Goal: Information Seeking & Learning: Find specific fact

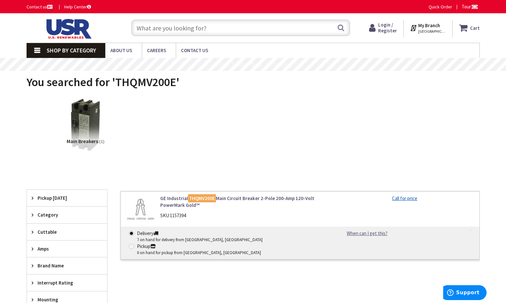
click at [206, 29] on input "text" at bounding box center [240, 28] width 219 height 16
click at [205, 29] on input "text" at bounding box center [240, 28] width 219 height 16
click at [196, 27] on input "text" at bounding box center [240, 28] width 219 height 16
paste input "K8180"
type input "K8180"
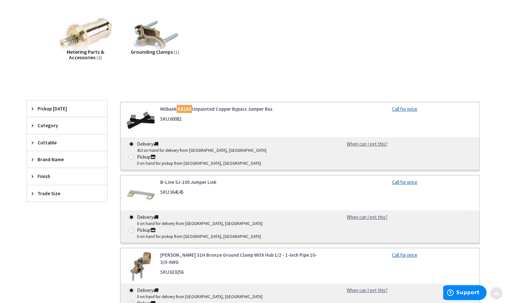
scroll to position [97, 0]
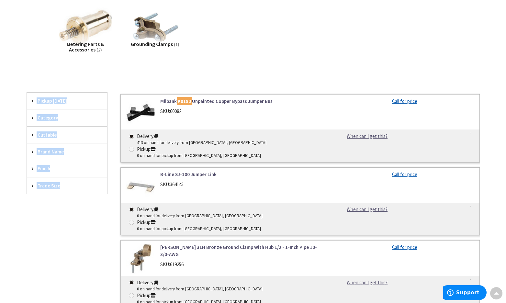
drag, startPoint x: 119, startPoint y: 91, endPoint x: 138, endPoint y: 110, distance: 26.6
click at [138, 110] on div "View Subcategories Metering Parts & Accessories (2) Grounding Clamps (1) Clear …" at bounding box center [253, 155] width 453 height 315
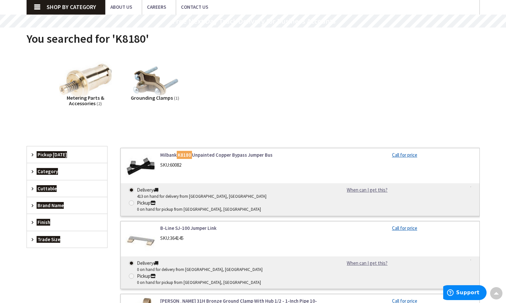
scroll to position [0, 0]
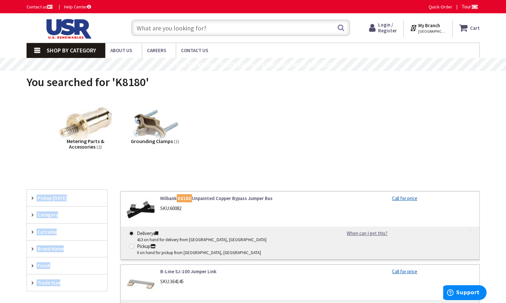
click at [246, 28] on input "text" at bounding box center [240, 28] width 219 height 16
click at [243, 29] on input "text" at bounding box center [240, 28] width 219 height 16
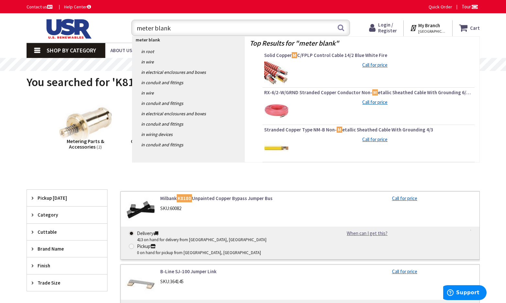
type input "meter blanks"
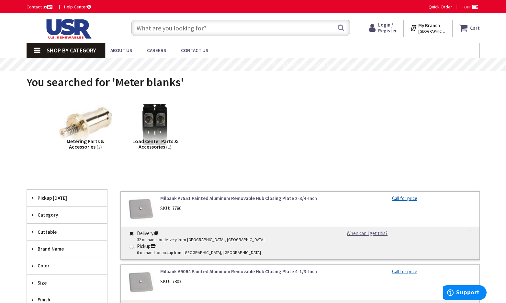
click at [210, 30] on input "text" at bounding box center [240, 28] width 219 height 16
paste input "Milbank CP-21 Ringless Meter Closing Plate"
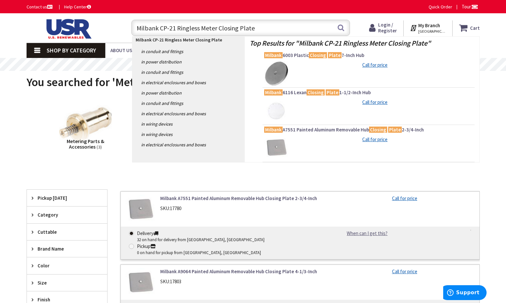
type input "Milbank CP-21 Ringless Meter Closing Plate"
click at [275, 111] on img at bounding box center [276, 111] width 24 height 24
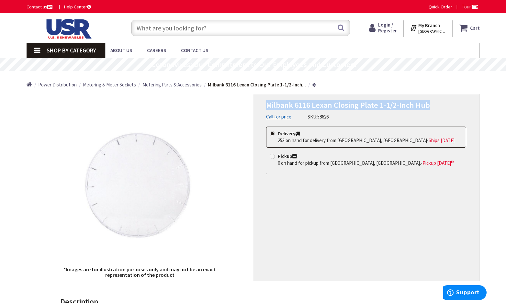
drag, startPoint x: 430, startPoint y: 105, endPoint x: 264, endPoint y: 110, distance: 166.2
click at [264, 110] on div "Milbank 6116 Lexan Closing Plate 1-1/2-Inch Hub Call for price SKU: 58626 This …" at bounding box center [366, 187] width 227 height 187
copy span "Milbank 6116 Lexan Closing Plate 1-1/2-Inch Hub"
click at [209, 29] on input "text" at bounding box center [240, 28] width 219 height 16
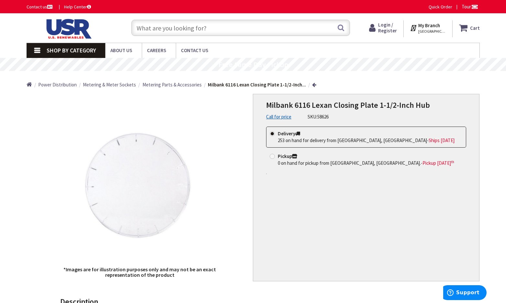
click at [223, 27] on input "text" at bounding box center [240, 28] width 219 height 16
paste input "Meters & Acc. ; Jumper Link; Large; 100/200 A"
type input "Meters & Acc. ; Jumper Link; Large; 100/200 A"
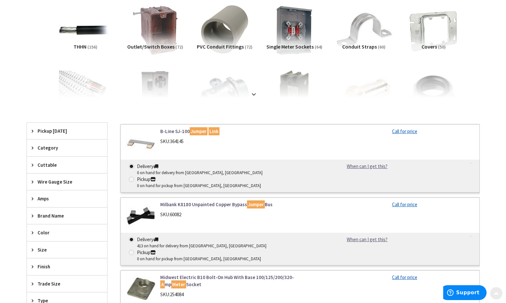
scroll to position [97, 0]
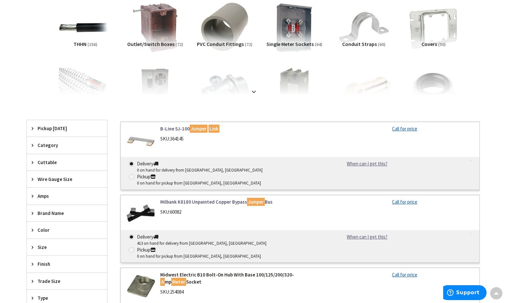
drag, startPoint x: 289, startPoint y: 218, endPoint x: 301, endPoint y: 251, distance: 35.4
drag, startPoint x: 301, startPoint y: 251, endPoint x: 280, endPoint y: 188, distance: 66.8
click at [280, 199] on link "Milbank K8180 Unpainted Copper Bypass Jumper Bus" at bounding box center [242, 202] width 165 height 7
click at [255, 198] on mark "Jumper" at bounding box center [256, 202] width 18 height 8
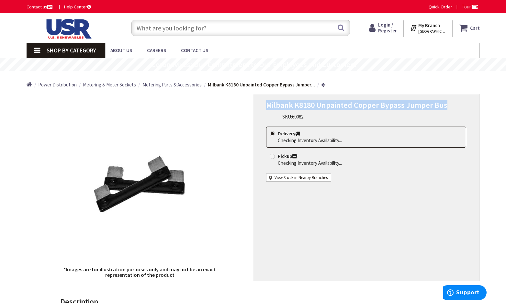
drag, startPoint x: 445, startPoint y: 104, endPoint x: 263, endPoint y: 109, distance: 182.0
click at [263, 109] on div "Milbank K8180 Unpainted Copper Bypass Jumper Bus SKU: 60082 This product is Dis…" at bounding box center [366, 187] width 227 height 187
copy span "Milbank K8180 Unpainted Copper Bypass Jumper Bus"
